Goal: Find specific page/section: Find specific page/section

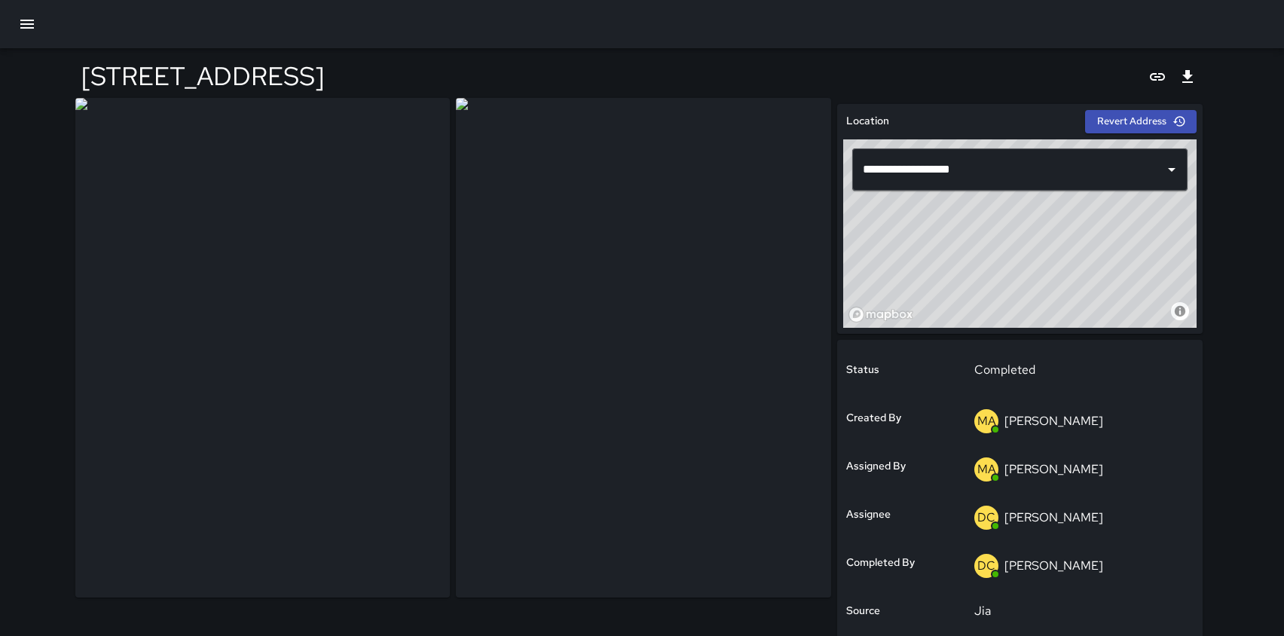
click at [31, 23] on icon "button" at bounding box center [27, 24] width 14 height 9
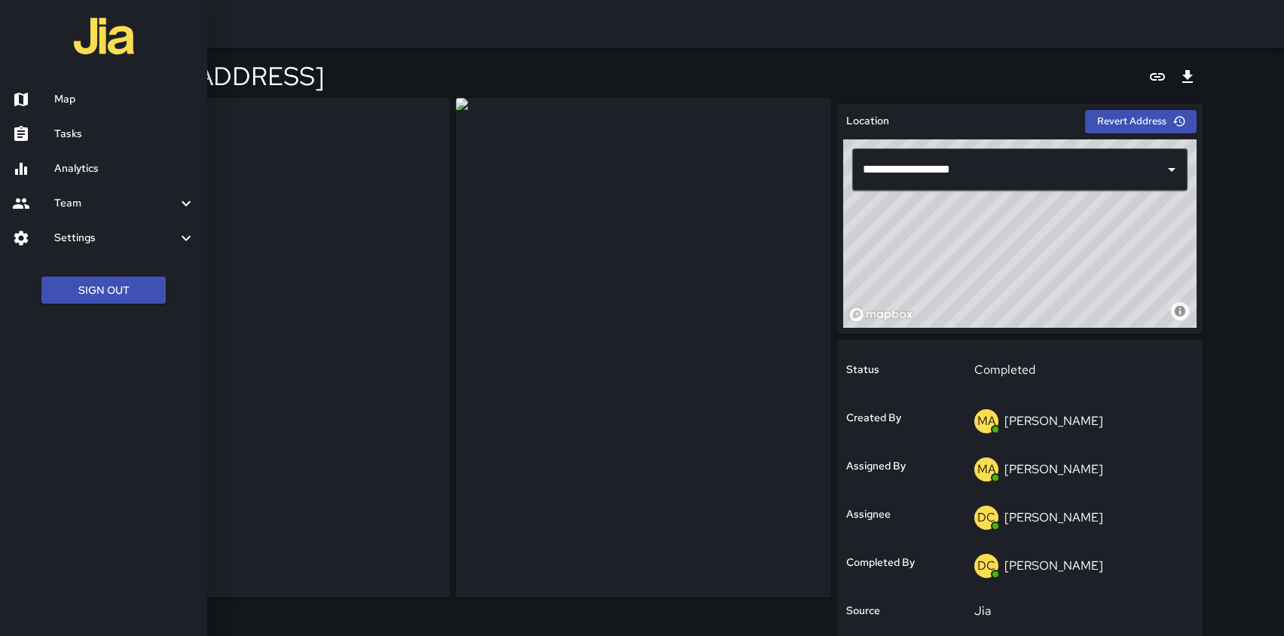
click at [63, 92] on h6 "Map" at bounding box center [124, 99] width 141 height 17
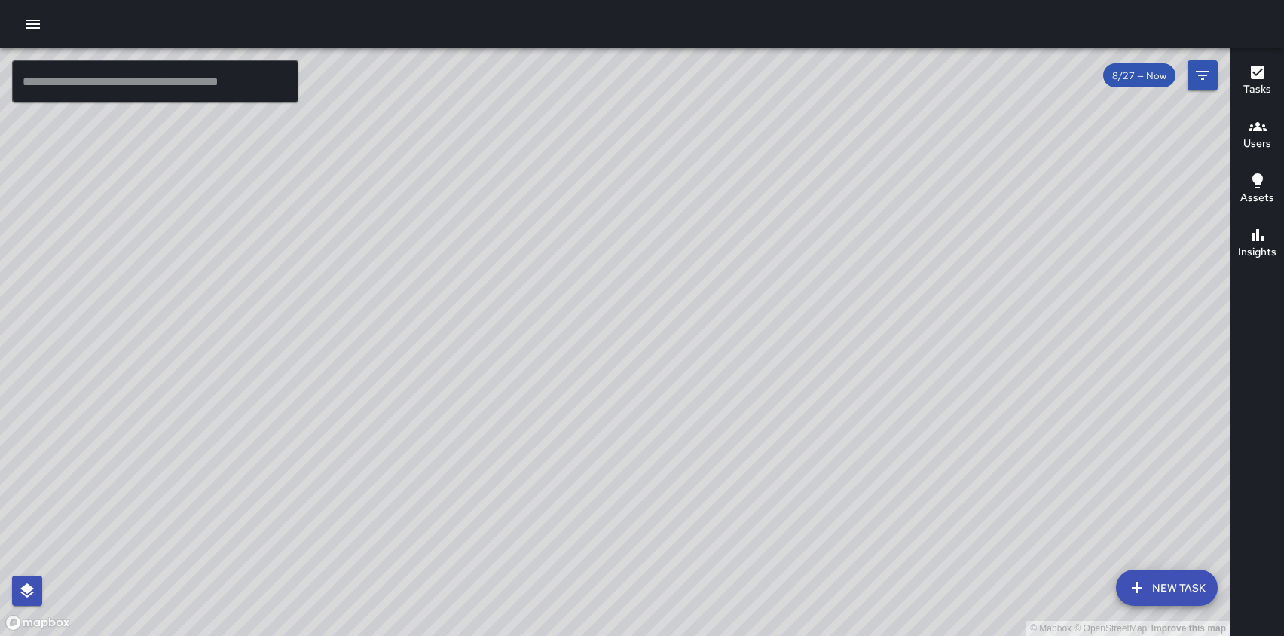
click at [21, 25] on button "button" at bounding box center [33, 24] width 30 height 30
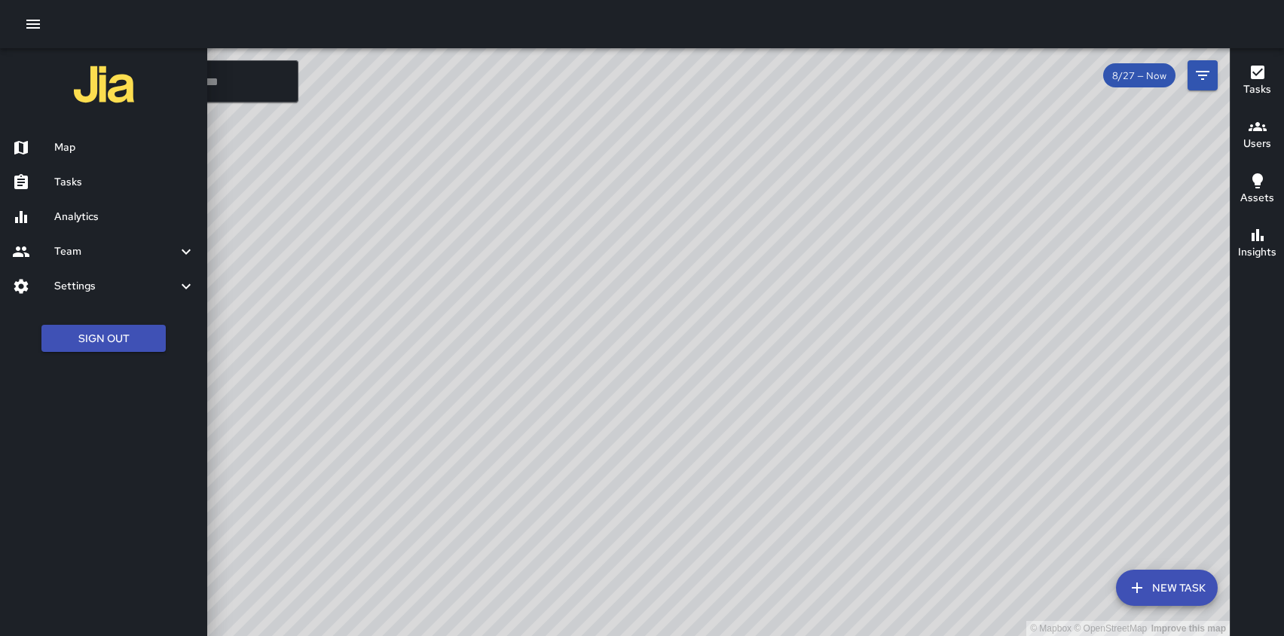
click at [1262, 73] on icon "button" at bounding box center [1258, 73] width 14 height 14
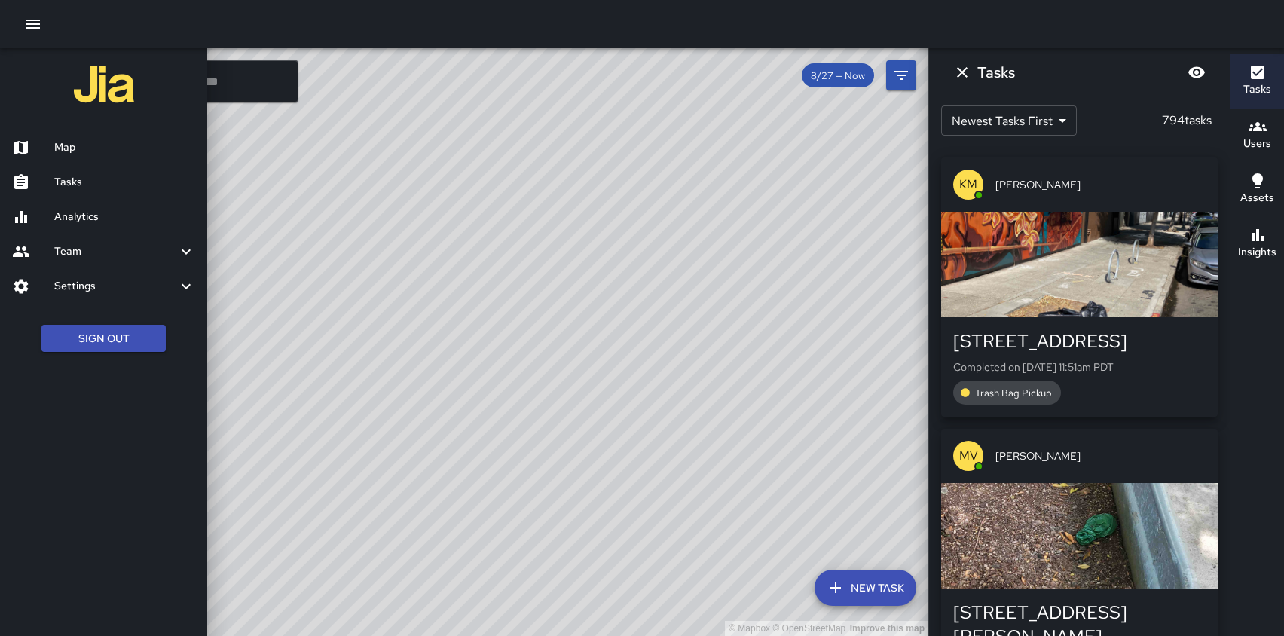
click at [1260, 243] on icon "button" at bounding box center [1258, 235] width 18 height 18
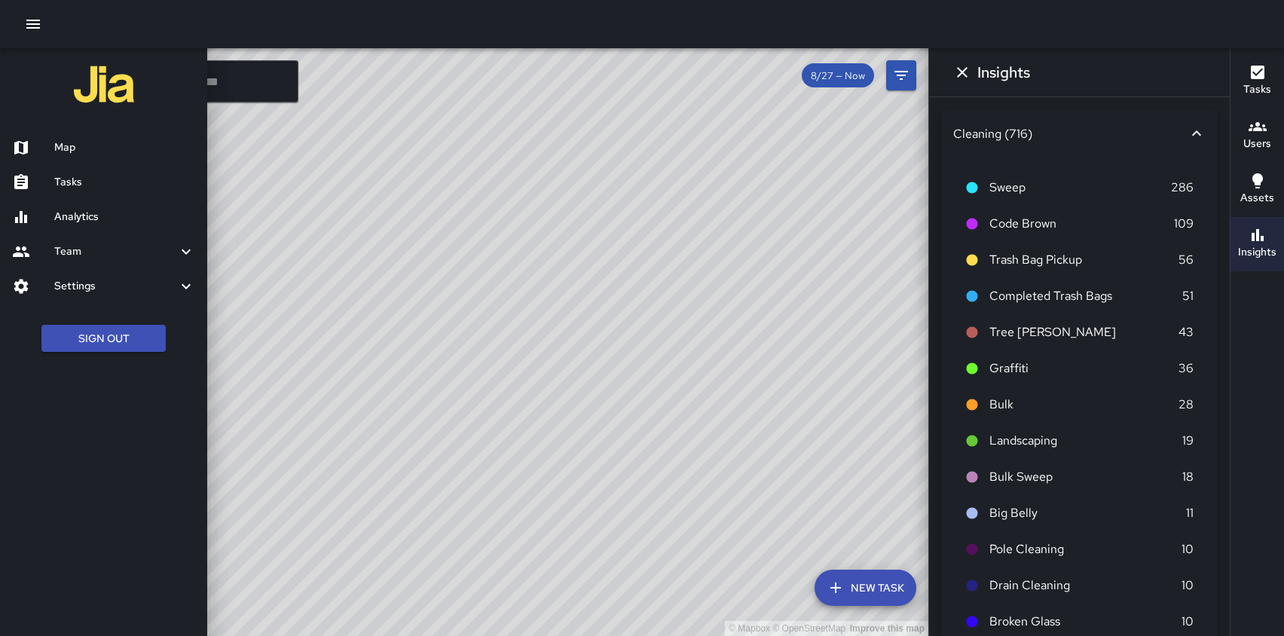
click at [1262, 133] on icon "button" at bounding box center [1258, 127] width 18 height 18
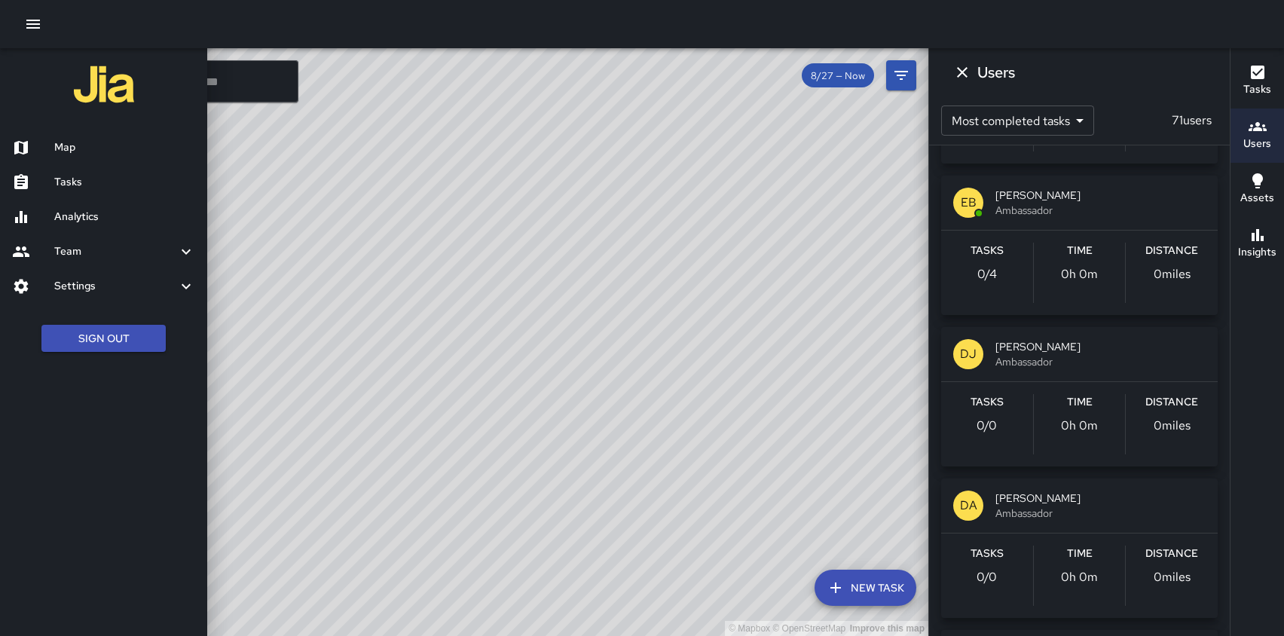
scroll to position [4085, 0]
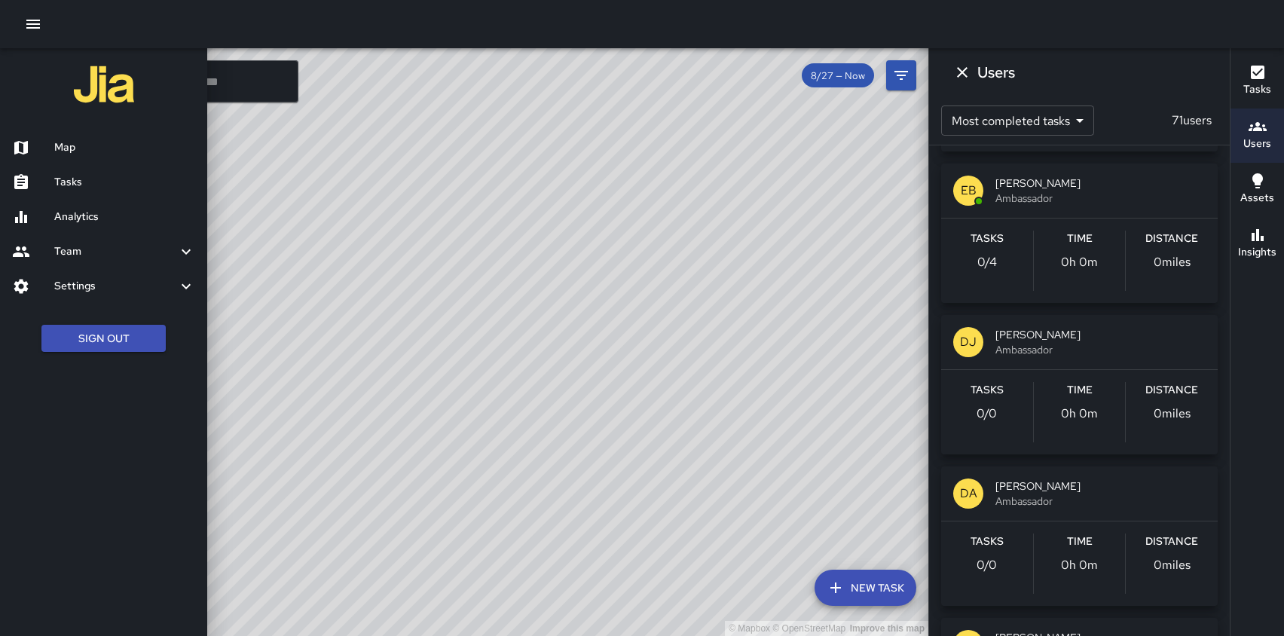
click at [283, 179] on div at bounding box center [642, 318] width 1284 height 636
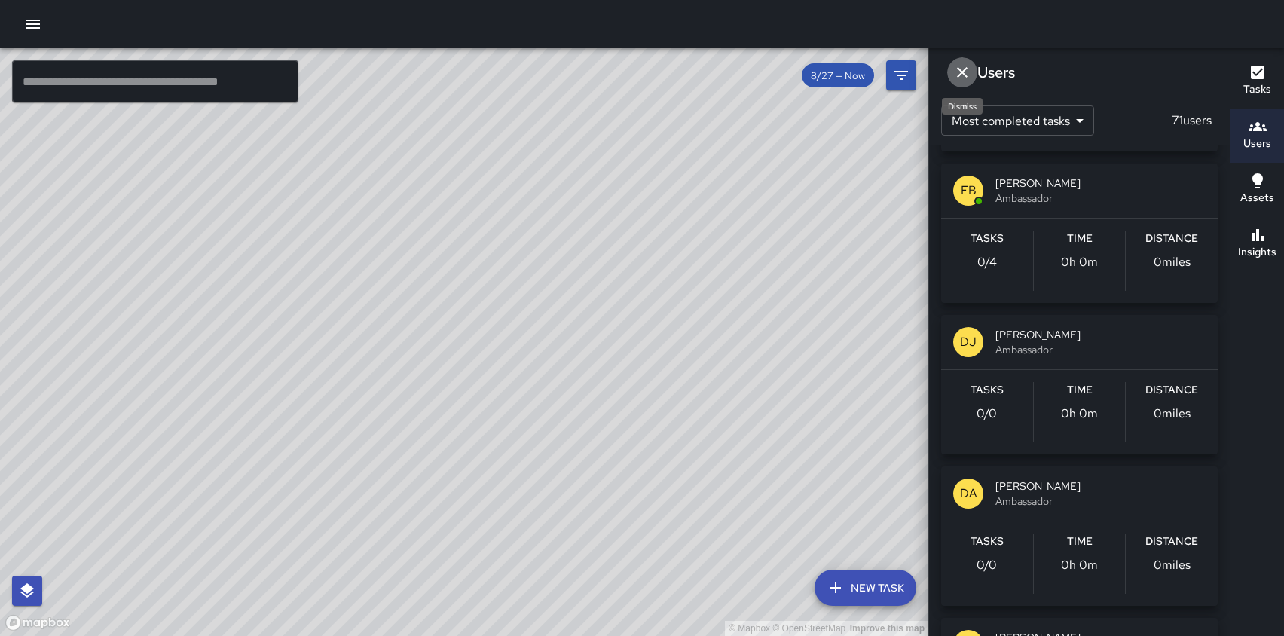
click at [963, 66] on icon "Dismiss" at bounding box center [962, 72] width 18 height 18
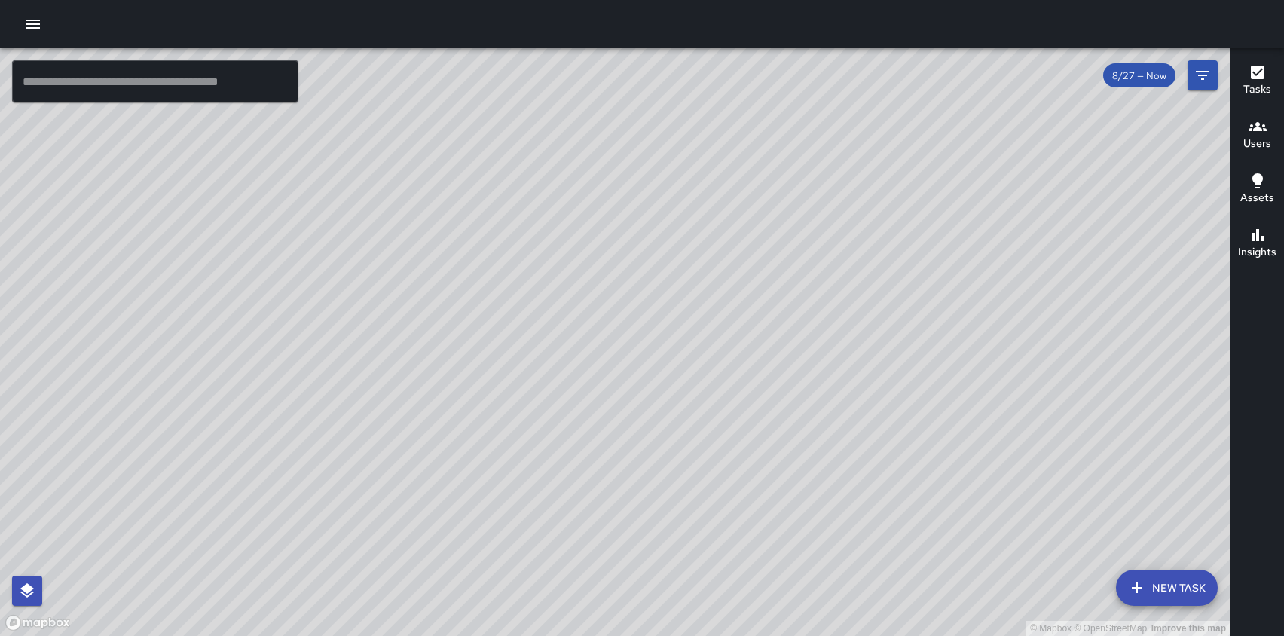
drag, startPoint x: 976, startPoint y: 194, endPoint x: 672, endPoint y: 122, distance: 313.0
click at [672, 122] on div "© Mapbox © OpenStreetMap Improve this map" at bounding box center [615, 342] width 1230 height 588
drag, startPoint x: 930, startPoint y: 197, endPoint x: 927, endPoint y: 115, distance: 82.2
click at [927, 115] on div "© Mapbox © OpenStreetMap Improve this map" at bounding box center [615, 342] width 1230 height 588
drag, startPoint x: 928, startPoint y: 117, endPoint x: 1014, endPoint y: 81, distance: 93.9
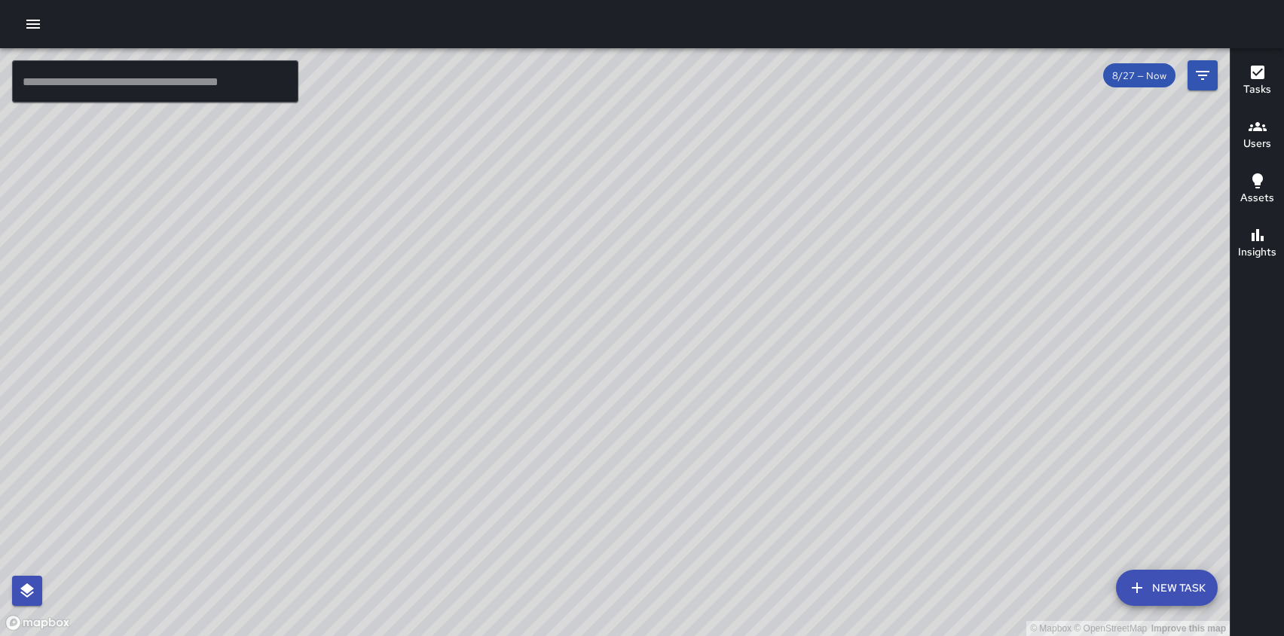
click at [1014, 81] on div "© Mapbox © OpenStreetMap Improve this map" at bounding box center [615, 342] width 1230 height 588
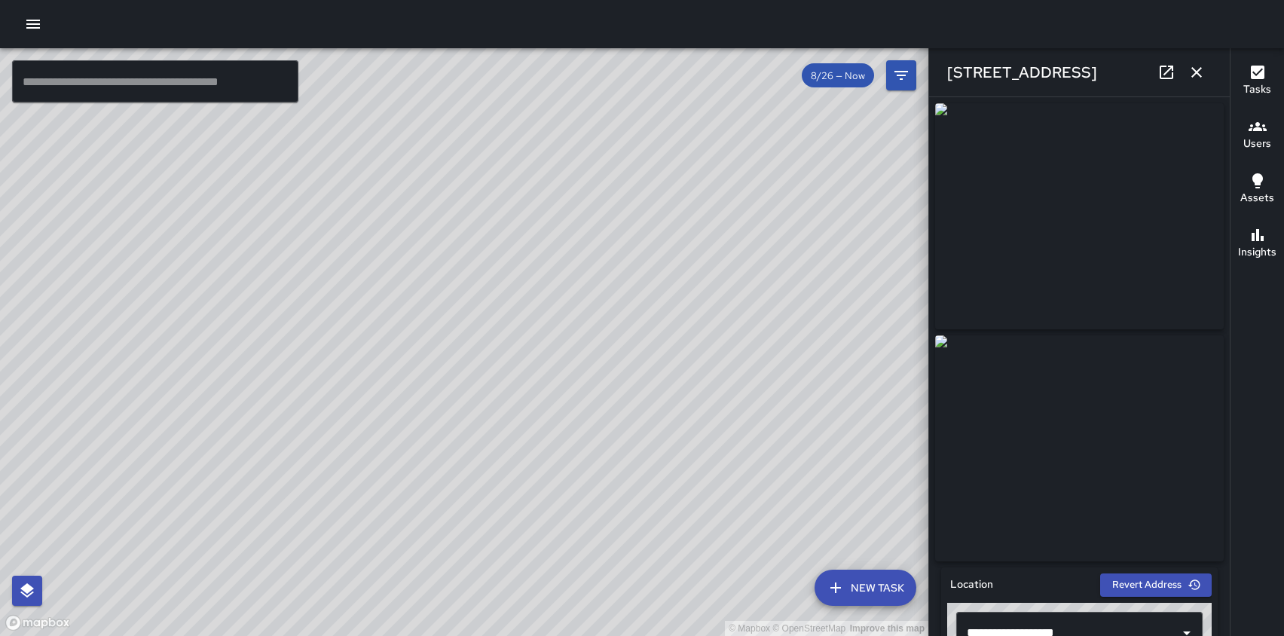
click at [1198, 70] on icon "button" at bounding box center [1197, 72] width 11 height 11
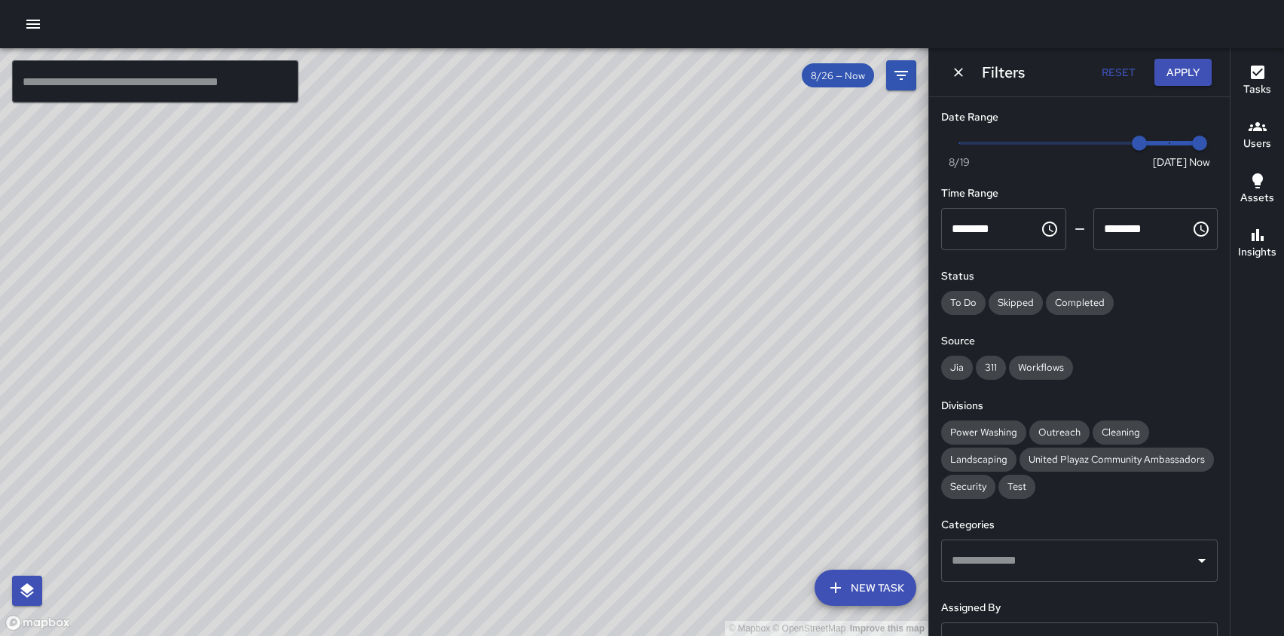
drag, startPoint x: 713, startPoint y: 421, endPoint x: 510, endPoint y: 219, distance: 286.7
click at [510, 219] on div "© Mapbox © OpenStreetMap Improve this map" at bounding box center [464, 342] width 929 height 588
drag, startPoint x: 631, startPoint y: 170, endPoint x: 852, endPoint y: 259, distance: 239.1
click at [852, 259] on div "© Mapbox © OpenStreetMap Improve this map" at bounding box center [464, 342] width 929 height 588
click at [957, 72] on icon "Dismiss" at bounding box center [958, 72] width 9 height 9
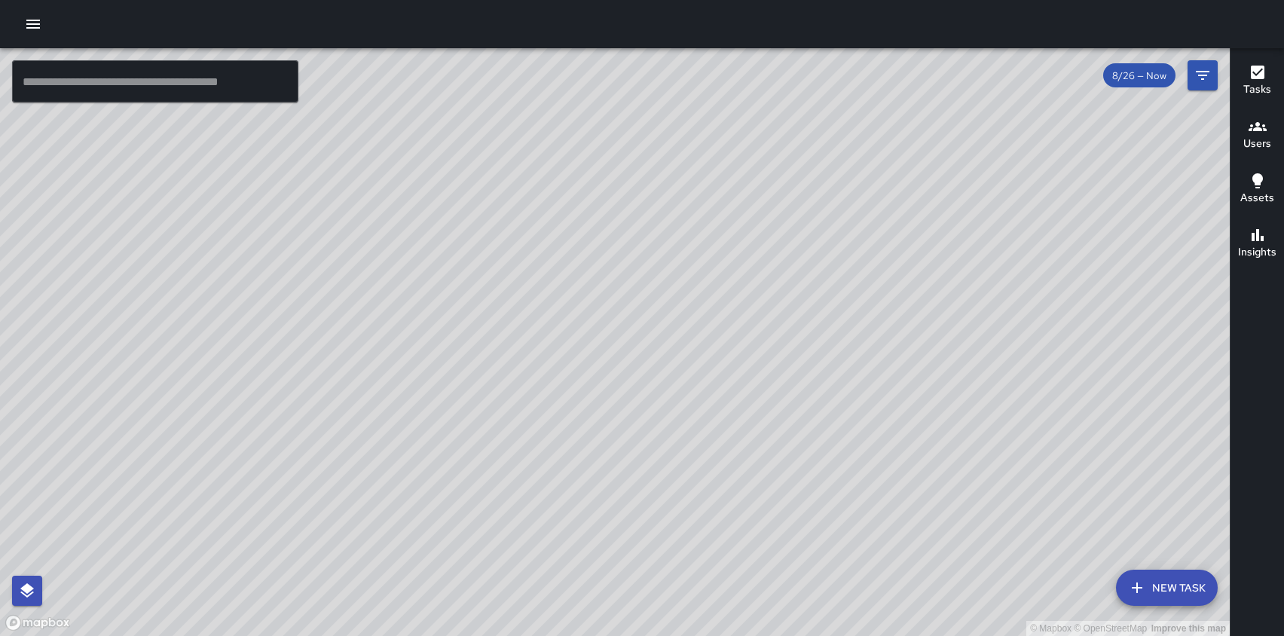
drag, startPoint x: 724, startPoint y: 157, endPoint x: 720, endPoint y: 336, distance: 179.4
click at [720, 336] on div "© Mapbox © OpenStreetMap Improve this map" at bounding box center [615, 342] width 1230 height 588
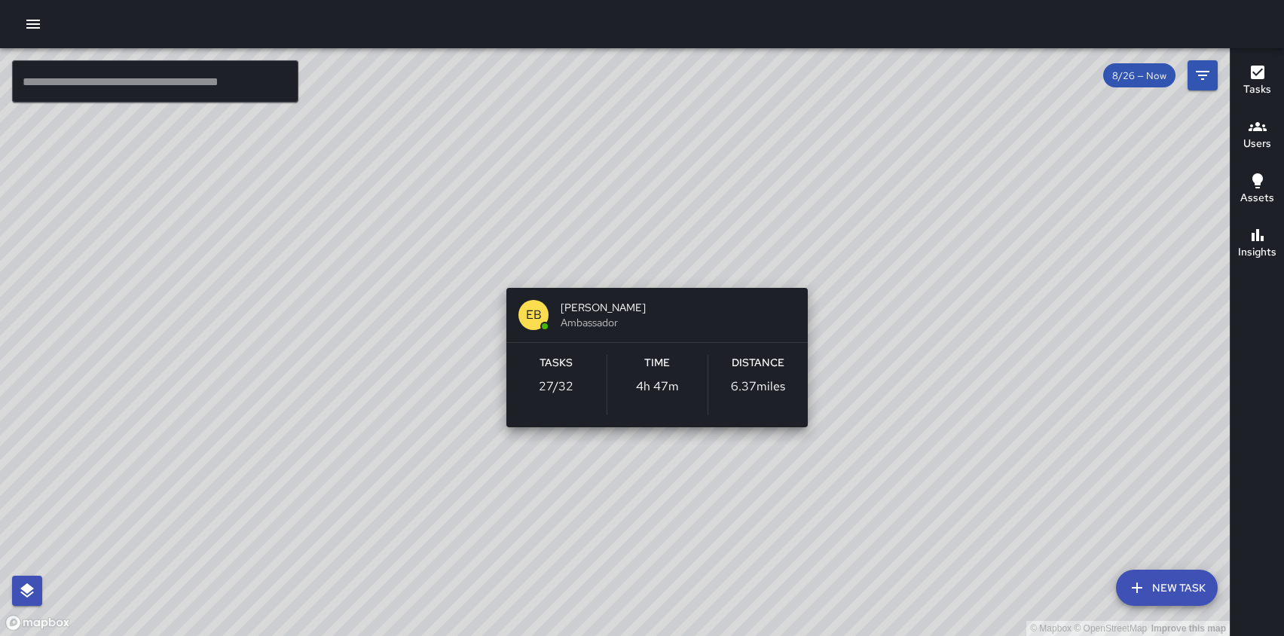
click at [656, 259] on div "© Mapbox © OpenStreetMap Improve this map EB [PERSON_NAME] Ambassador Tasks 27 …" at bounding box center [615, 342] width 1230 height 588
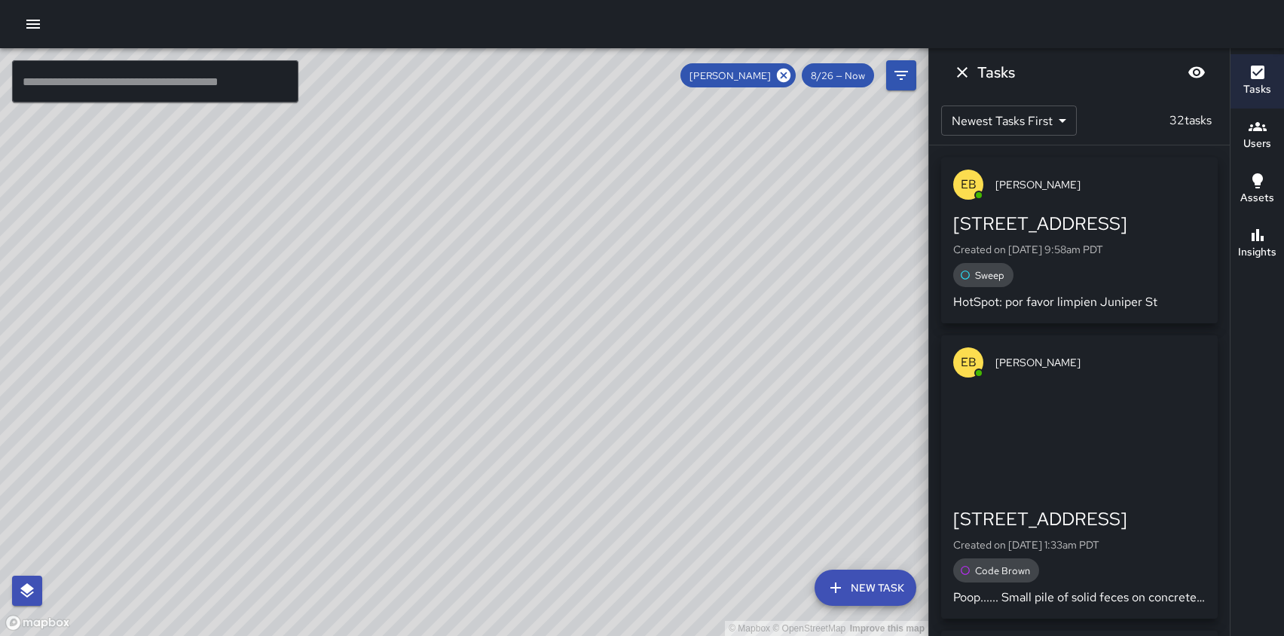
click at [827, 200] on div "© Mapbox © OpenStreetMap Improve this map" at bounding box center [464, 342] width 929 height 588
click at [899, 72] on icon "Filters" at bounding box center [902, 75] width 14 height 9
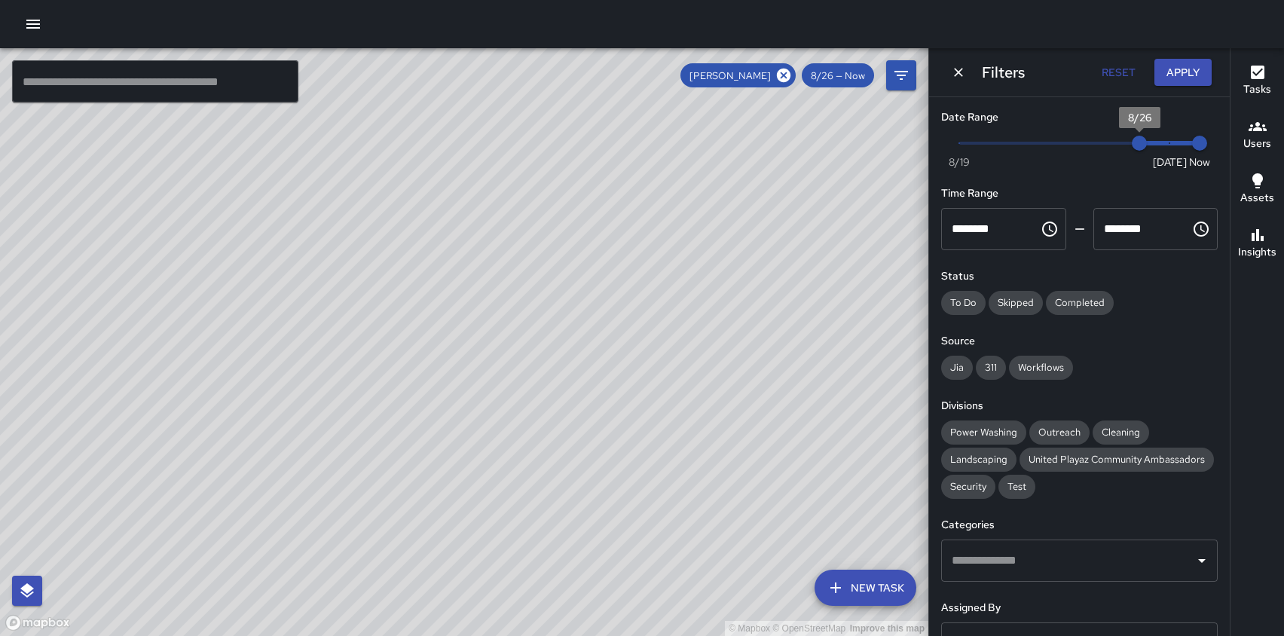
type input "*"
drag, startPoint x: 1139, startPoint y: 145, endPoint x: 1188, endPoint y: 143, distance: 49.0
click at [1188, 143] on span "Now [DATE] [DATE] 12:08 pm" at bounding box center [1079, 143] width 240 height 23
click at [958, 71] on icon "Dismiss" at bounding box center [958, 72] width 15 height 15
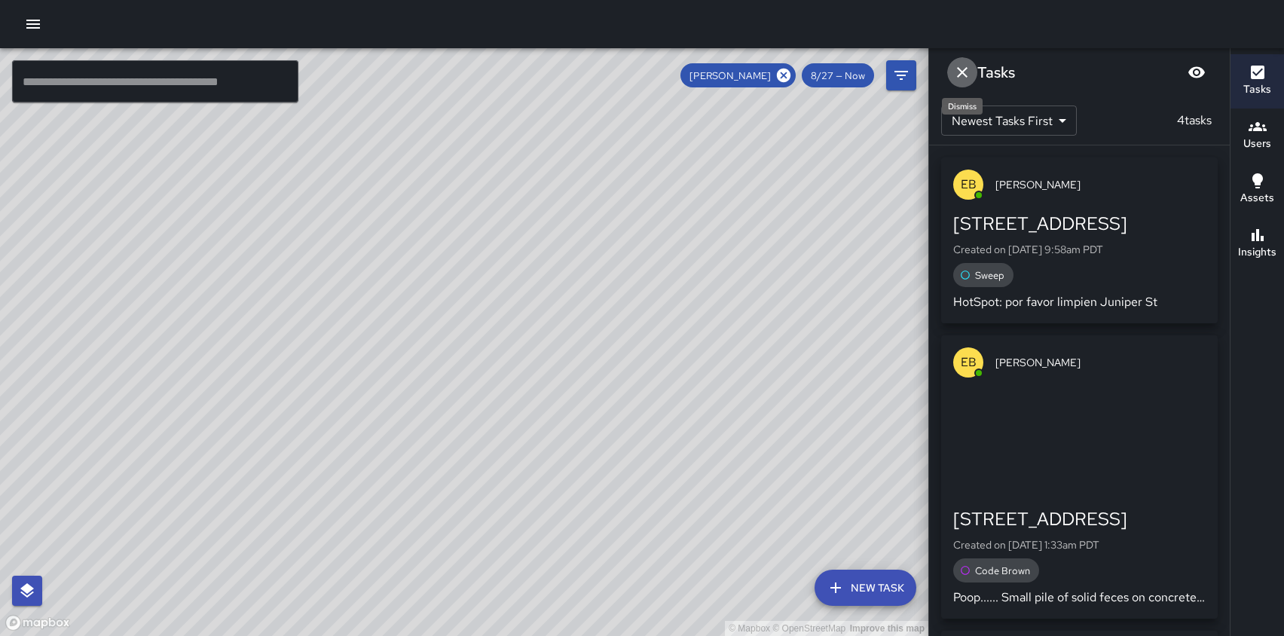
click at [962, 72] on icon "Dismiss" at bounding box center [962, 72] width 11 height 11
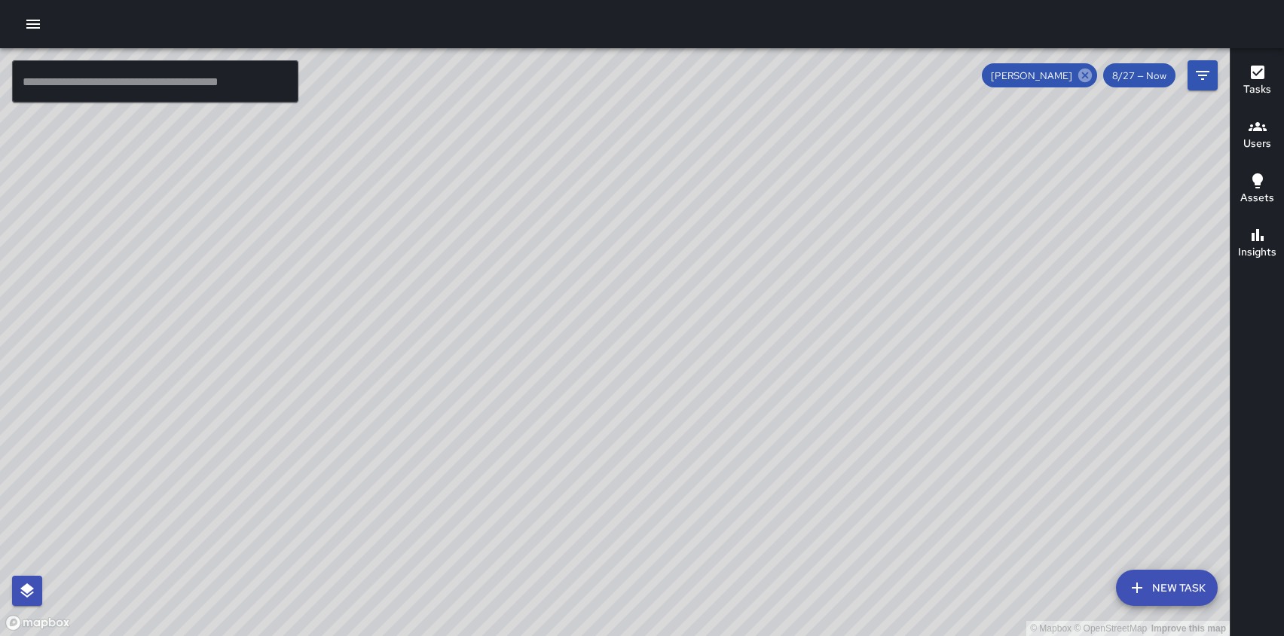
click at [1087, 74] on icon at bounding box center [1085, 75] width 17 height 17
click at [1259, 80] on icon "button" at bounding box center [1258, 72] width 18 height 18
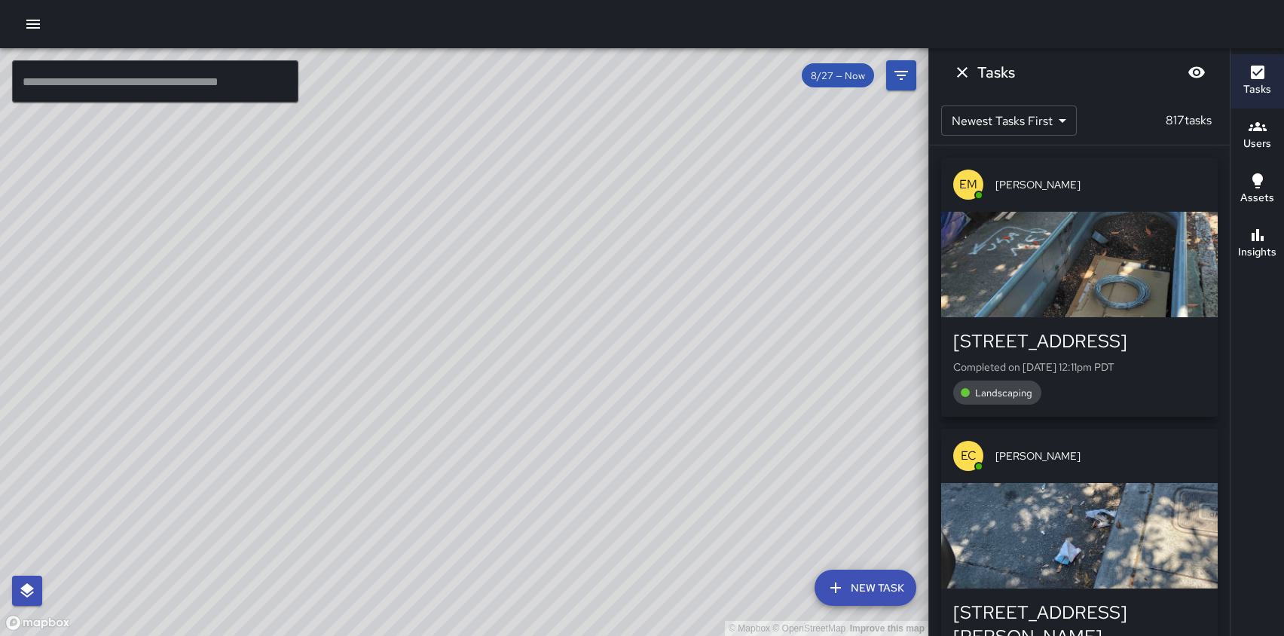
drag, startPoint x: 543, startPoint y: 73, endPoint x: 540, endPoint y: 50, distance: 22.9
click at [540, 50] on div "© Mapbox © OpenStreetMap Improve this map" at bounding box center [464, 342] width 929 height 588
drag, startPoint x: 710, startPoint y: 103, endPoint x: 629, endPoint y: 98, distance: 80.8
click at [629, 99] on div "© Mapbox © OpenStreetMap Improve this map" at bounding box center [464, 342] width 929 height 588
click at [629, 96] on div "© Mapbox © OpenStreetMap Improve this map" at bounding box center [464, 342] width 929 height 588
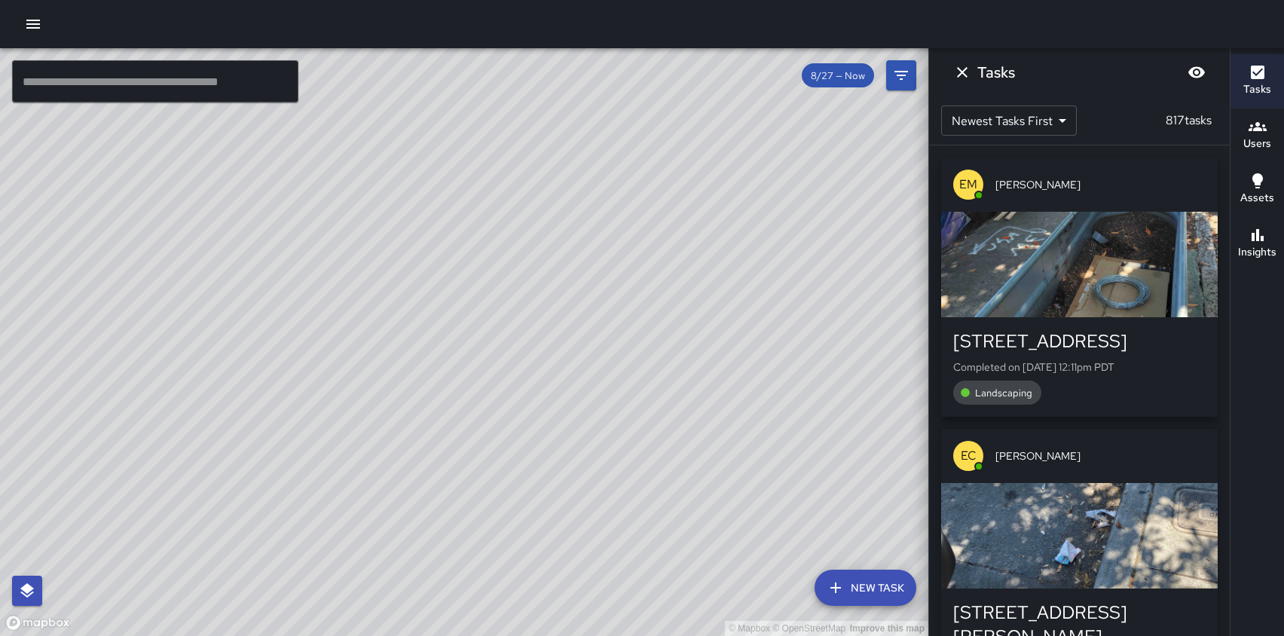
drag, startPoint x: 629, startPoint y: 95, endPoint x: 623, endPoint y: 290, distance: 195.3
click at [623, 290] on div "© Mapbox © OpenStreetMap Improve this map" at bounding box center [464, 342] width 929 height 588
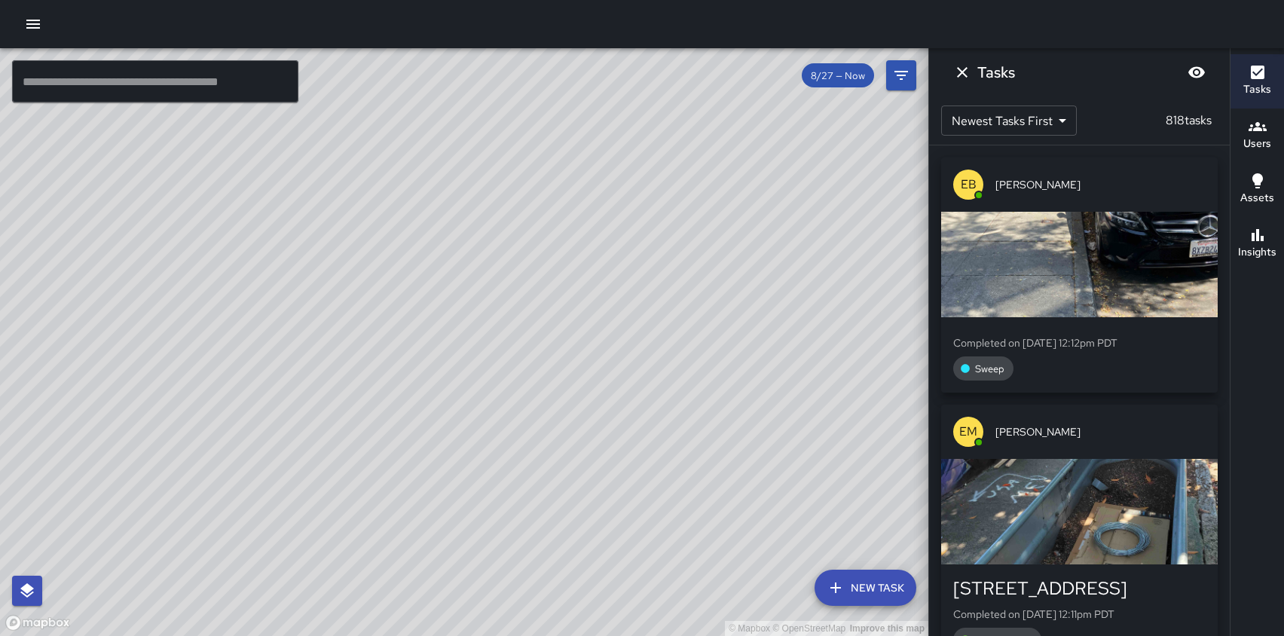
drag, startPoint x: 717, startPoint y: 194, endPoint x: 784, endPoint y: 178, distance: 69.1
click at [784, 178] on div "© Mapbox © OpenStreetMap Improve this map" at bounding box center [464, 342] width 929 height 588
